Goal: Obtain resource: Obtain resource

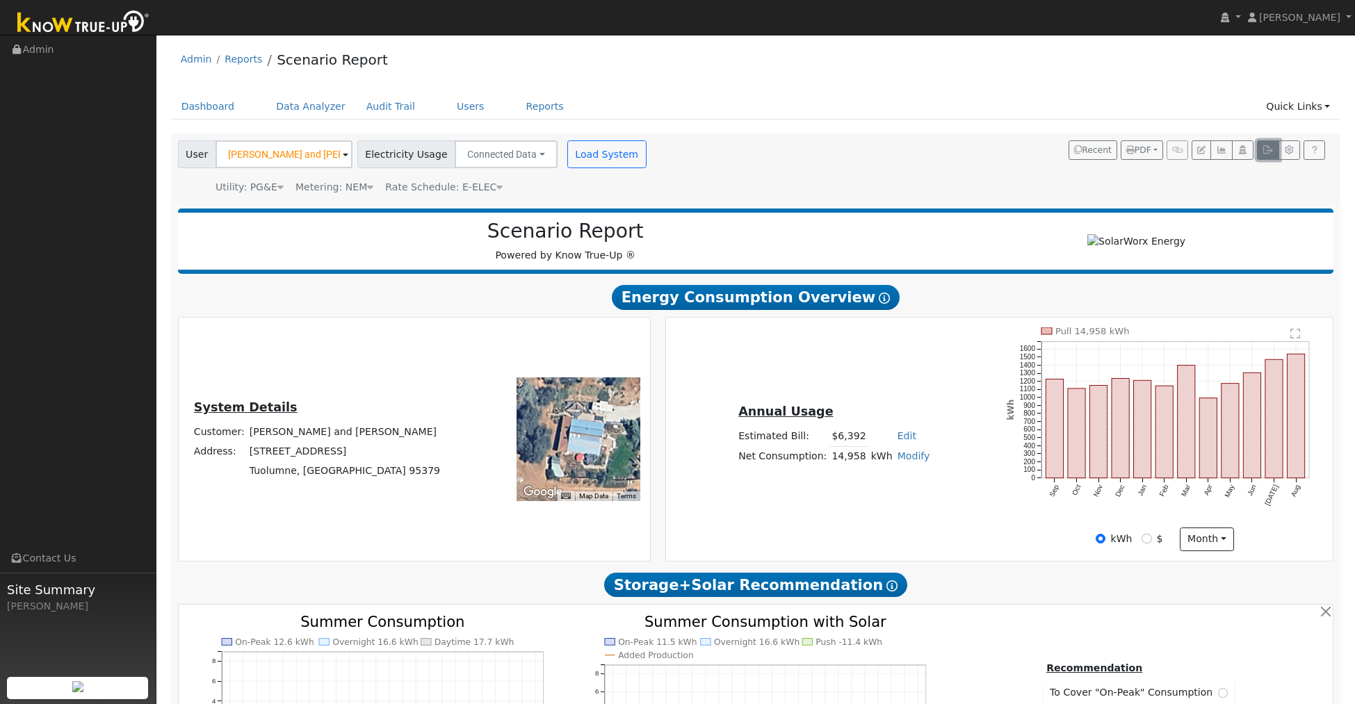
click at [1266, 151] on icon "button" at bounding box center [1267, 150] width 10 height 8
click at [1261, 149] on button "button" at bounding box center [1268, 149] width 22 height 19
click at [1266, 154] on button "button" at bounding box center [1268, 149] width 22 height 19
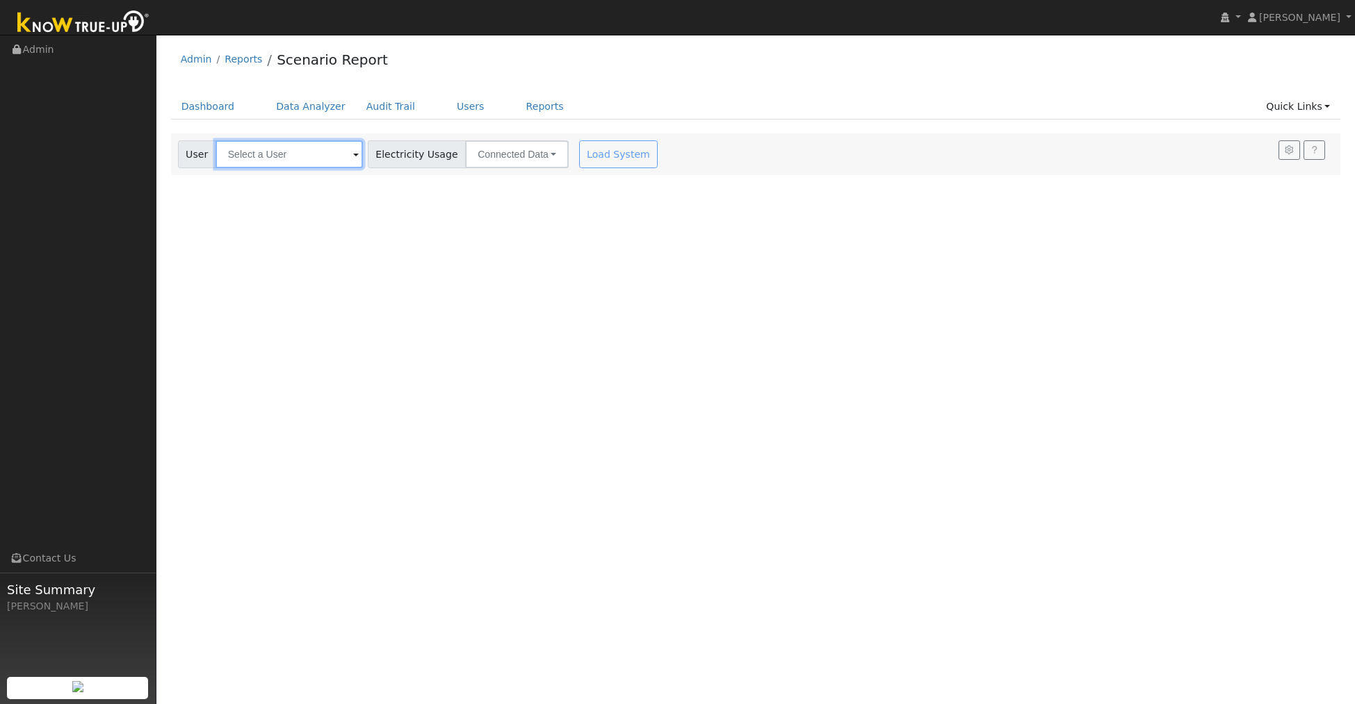
click at [307, 157] on input "text" at bounding box center [288, 154] width 147 height 28
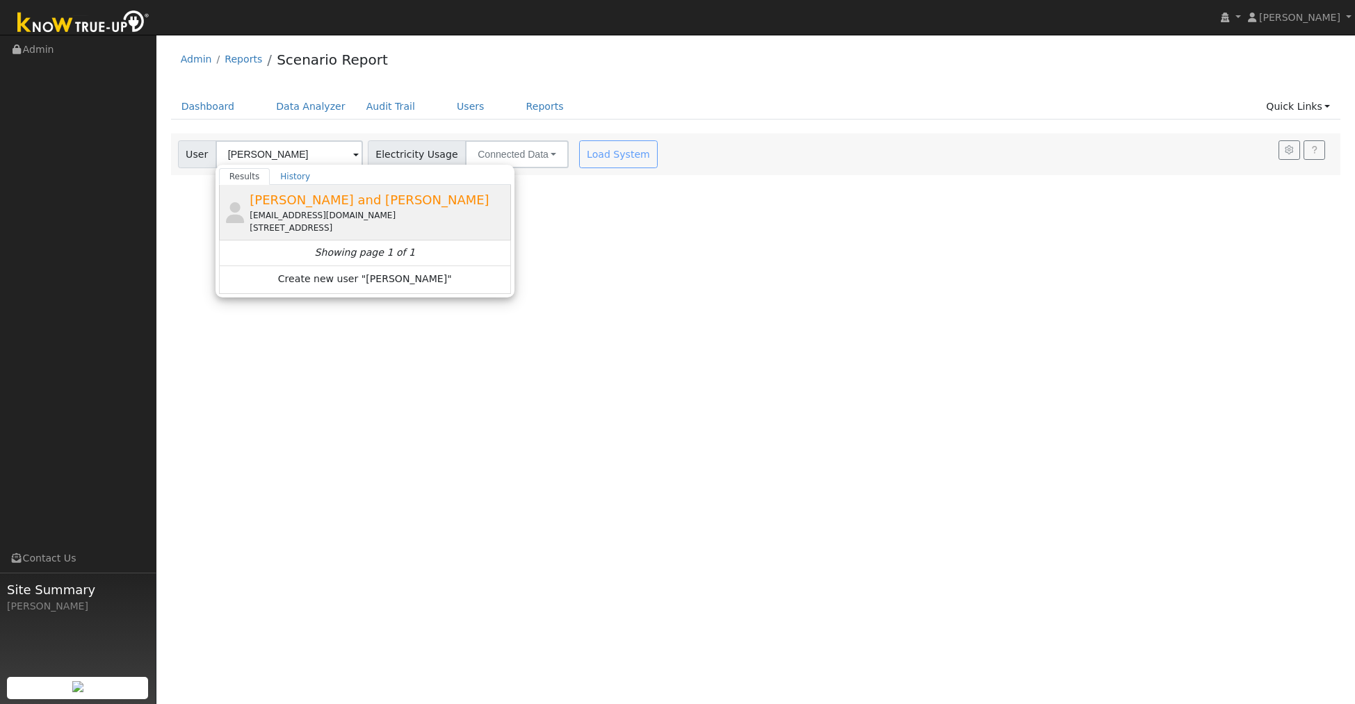
click at [304, 206] on span "[PERSON_NAME] and [PERSON_NAME]" at bounding box center [369, 200] width 239 height 15
type input "[PERSON_NAME] and [PERSON_NAME]"
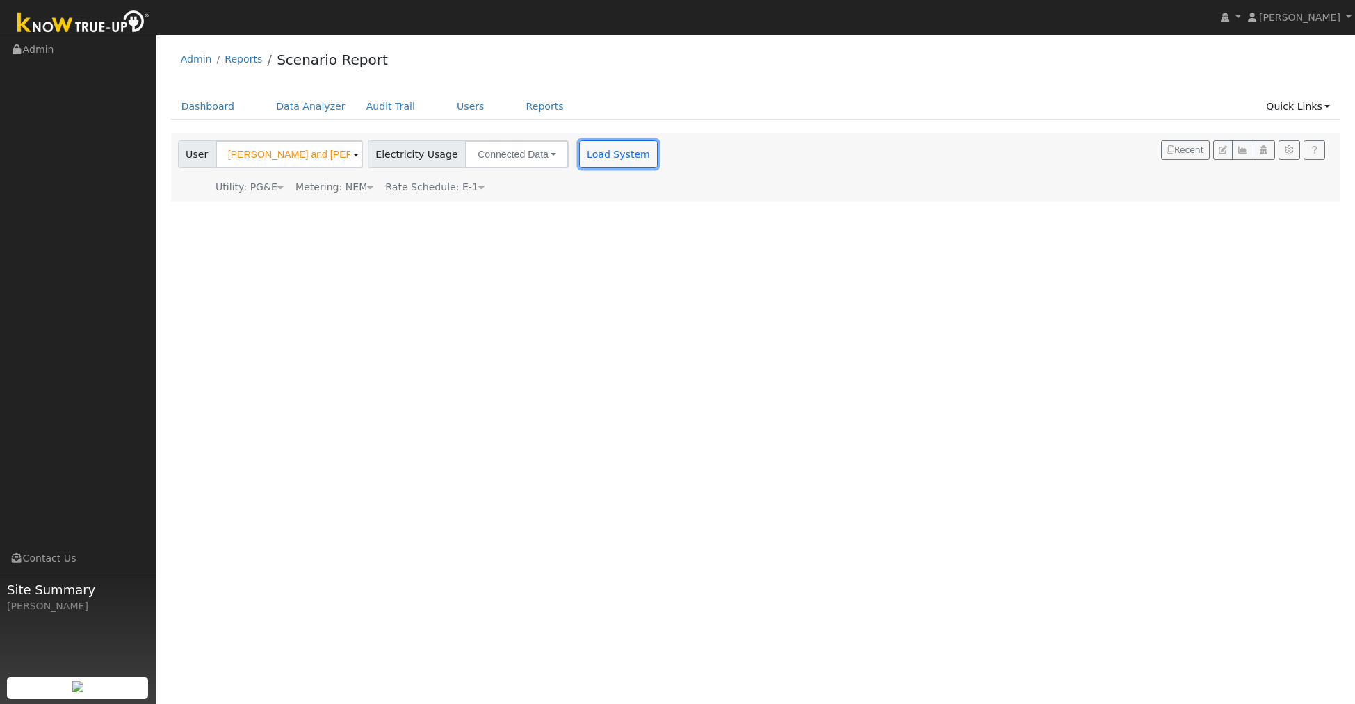
click at [585, 167] on button "Load System" at bounding box center [618, 154] width 79 height 28
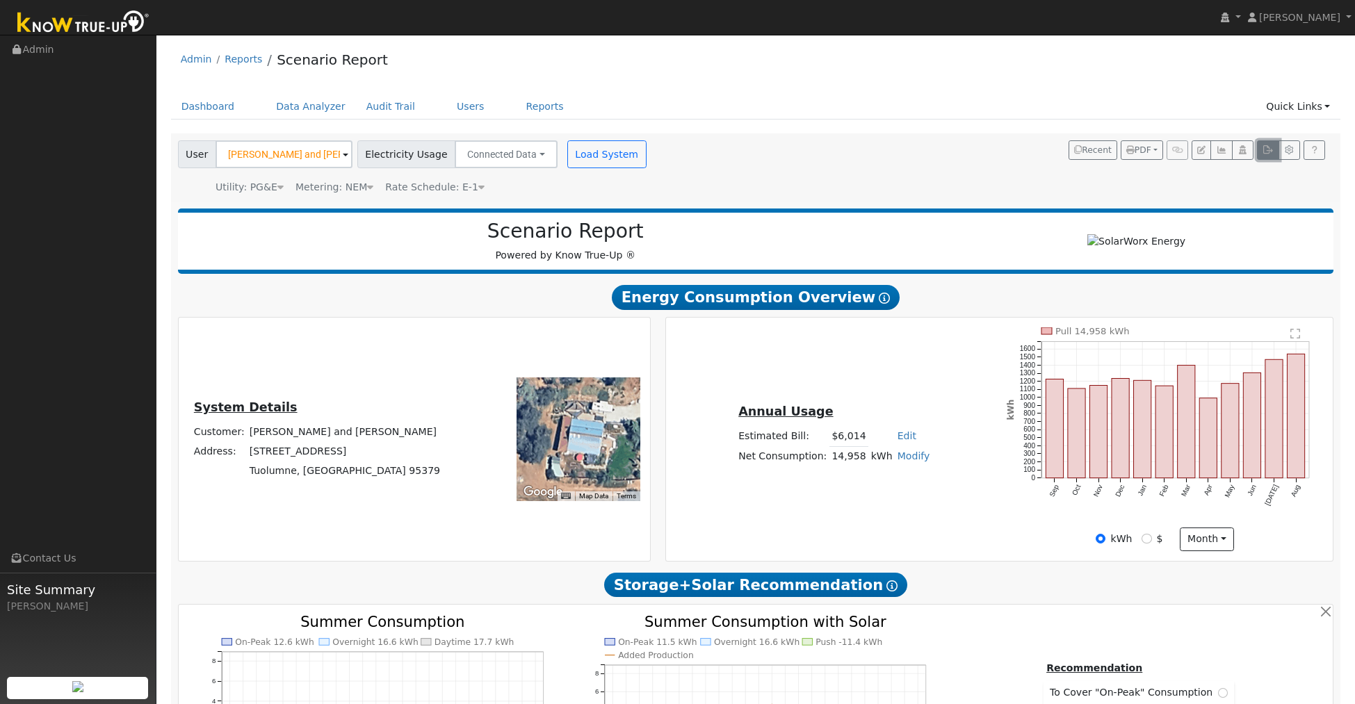
click at [1262, 145] on button "button" at bounding box center [1268, 149] width 22 height 19
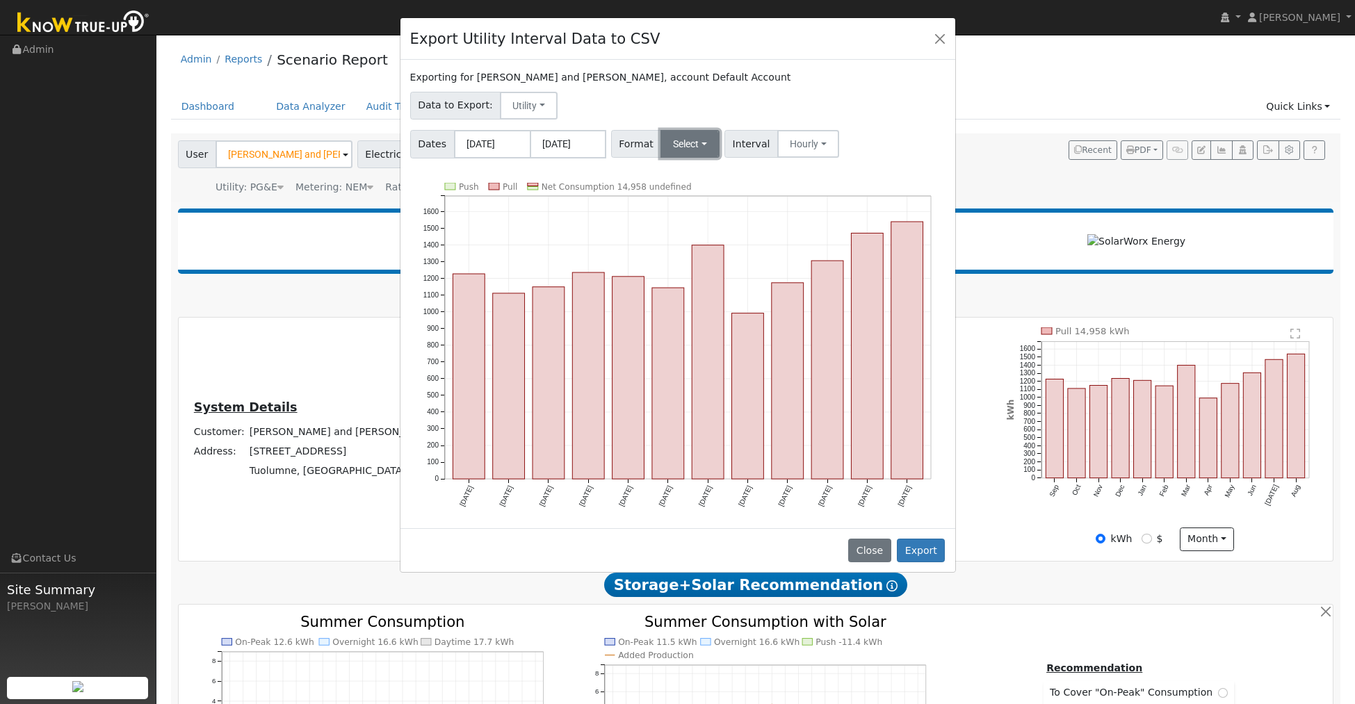
click at [692, 137] on button "Select" at bounding box center [689, 144] width 59 height 28
click at [686, 264] on link "Aurora" at bounding box center [708, 263] width 99 height 19
click at [913, 545] on button "Export" at bounding box center [921, 551] width 48 height 24
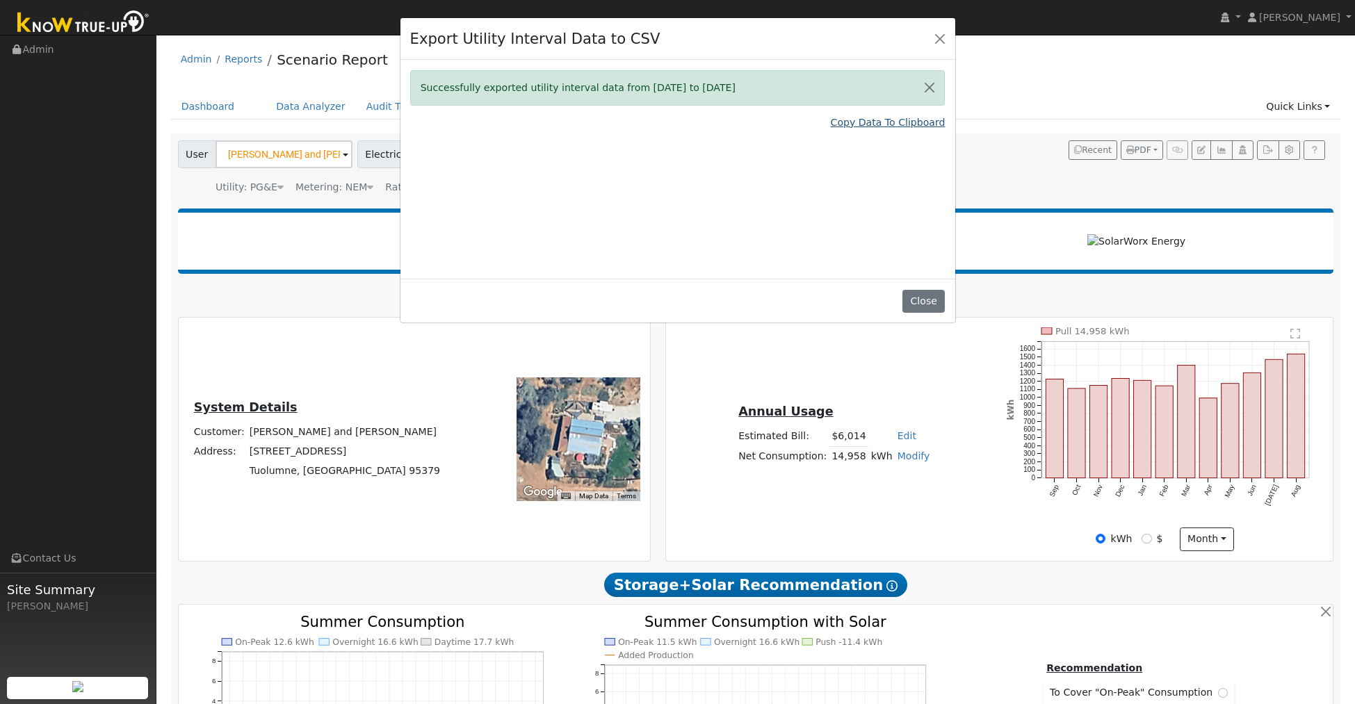
click at [872, 124] on link "Copy Data To Clipboard" at bounding box center [888, 122] width 115 height 15
